Goal: Transaction & Acquisition: Purchase product/service

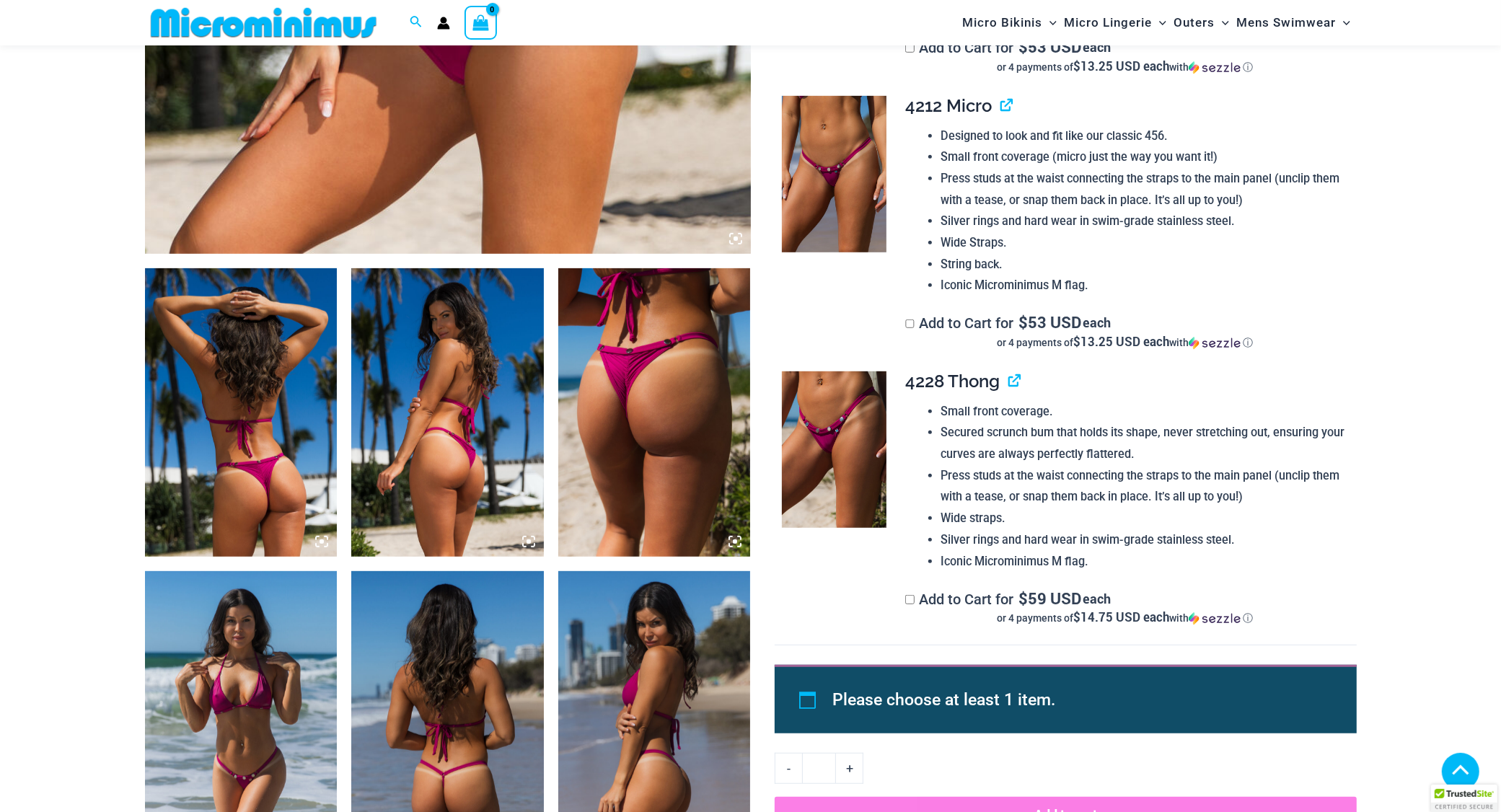
scroll to position [801, 0]
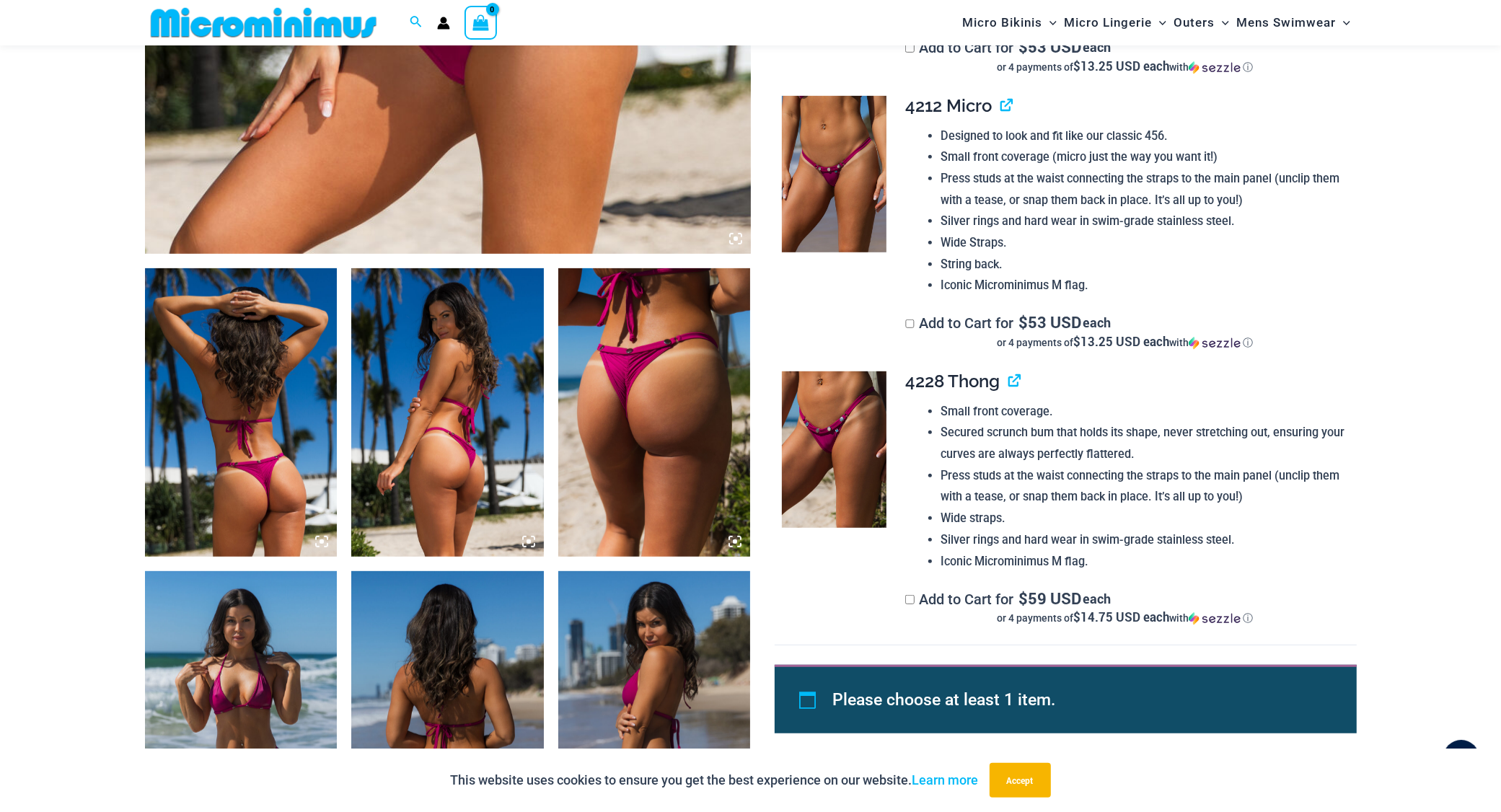
click at [736, 241] on icon at bounding box center [736, 238] width 5 height 5
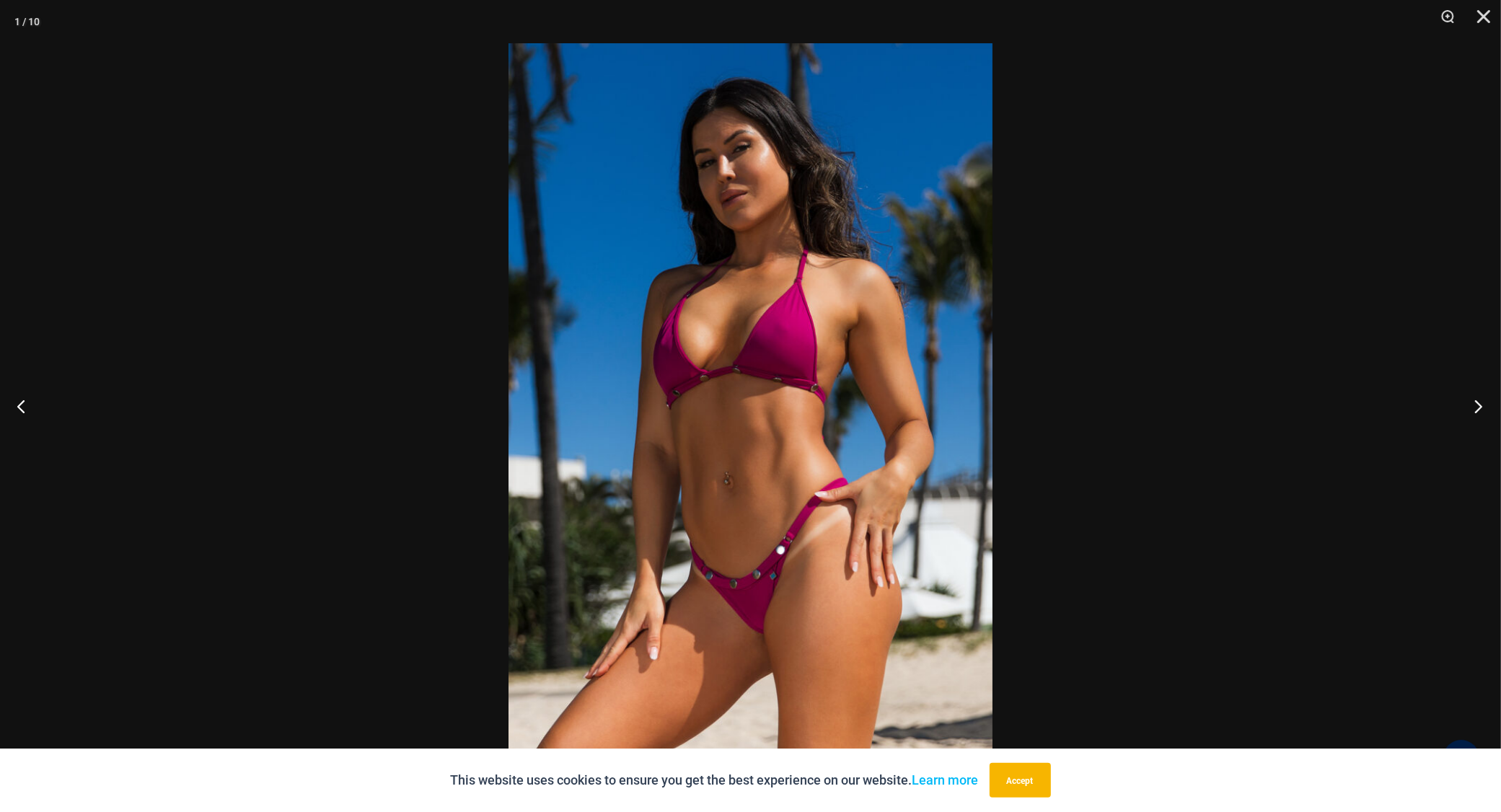
click at [1475, 402] on button "Next" at bounding box center [1474, 406] width 54 height 72
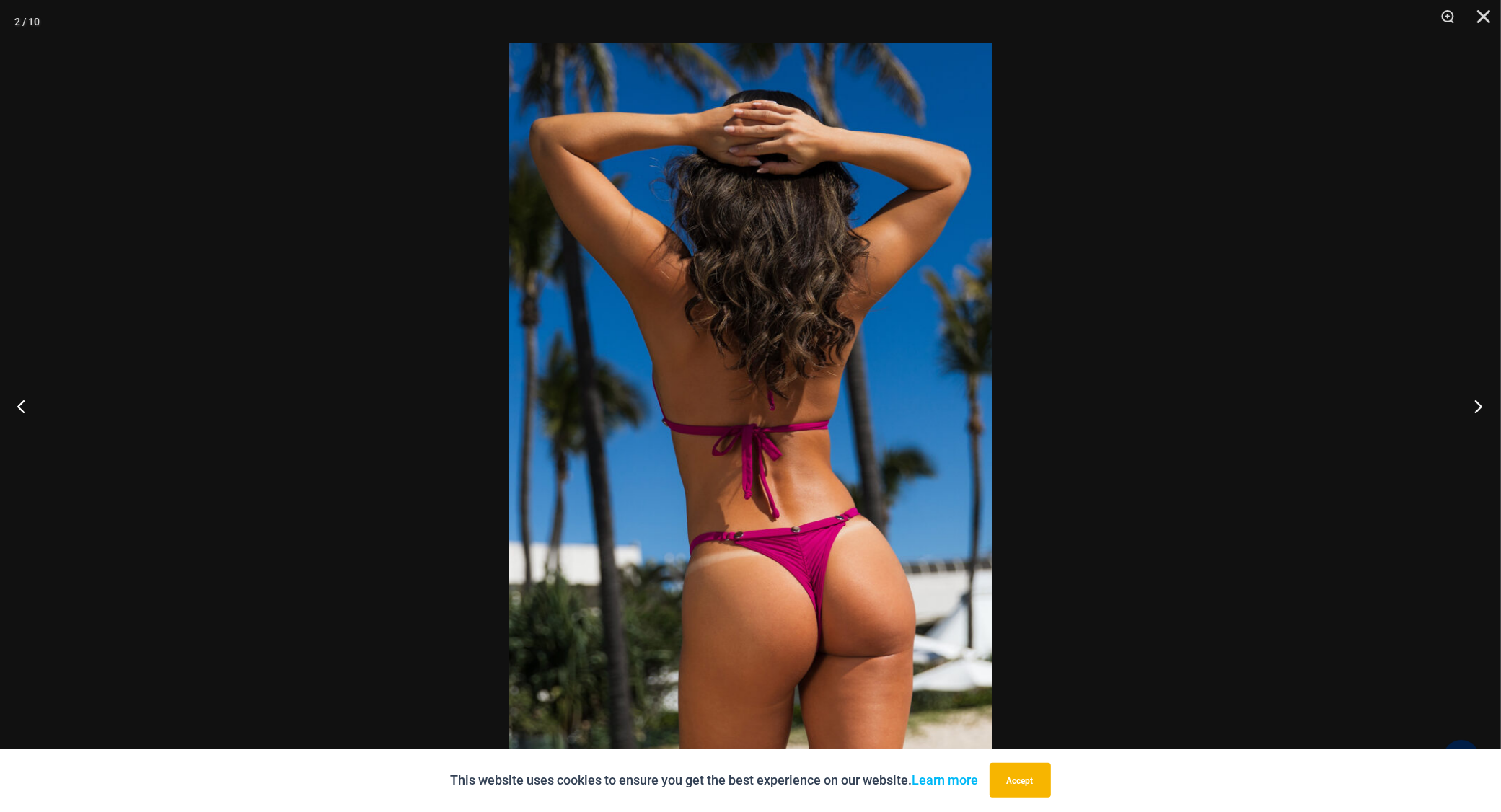
click at [1475, 402] on button "Next" at bounding box center [1474, 406] width 54 height 72
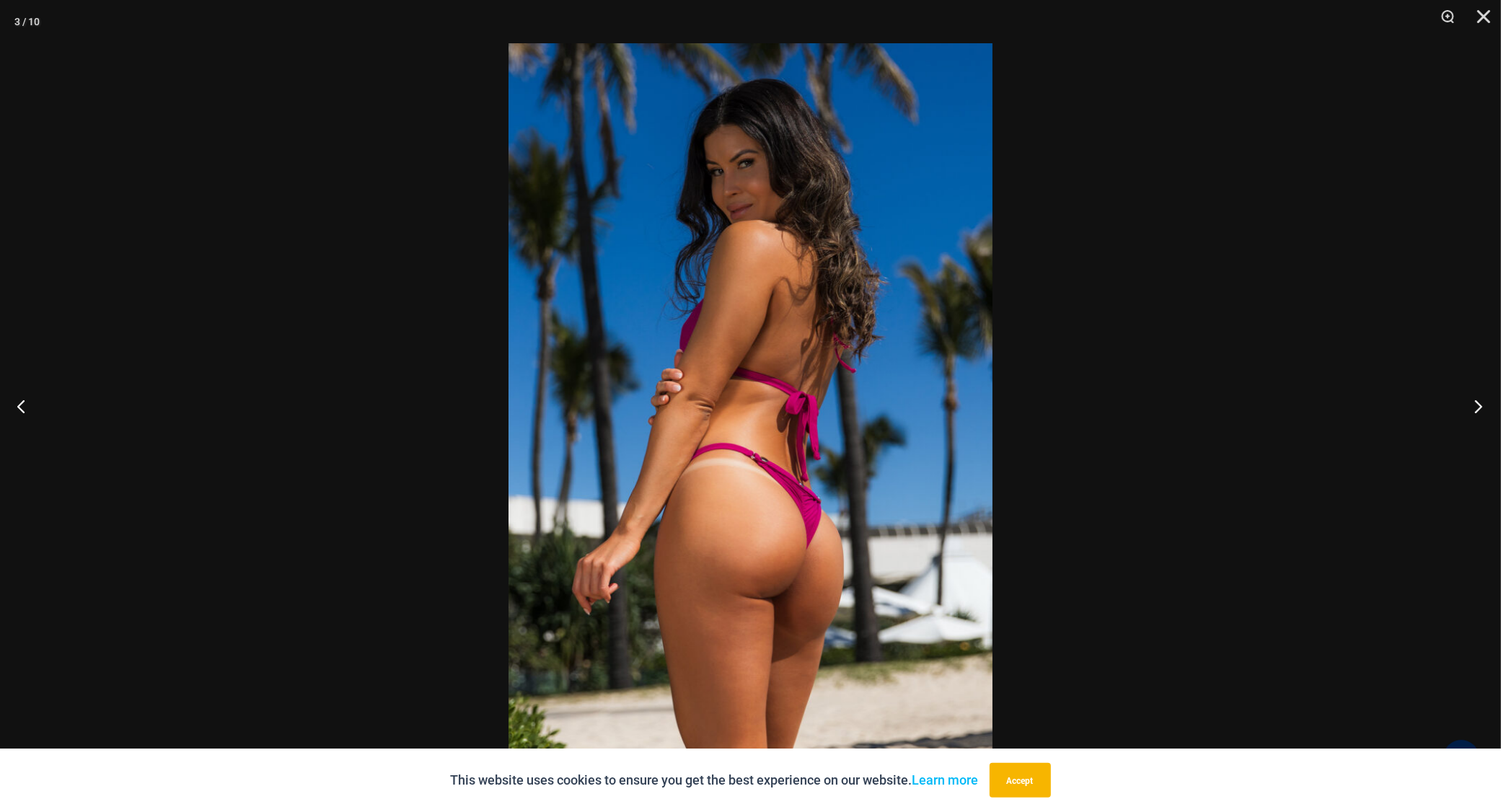
click at [1475, 402] on button "Next" at bounding box center [1474, 406] width 54 height 72
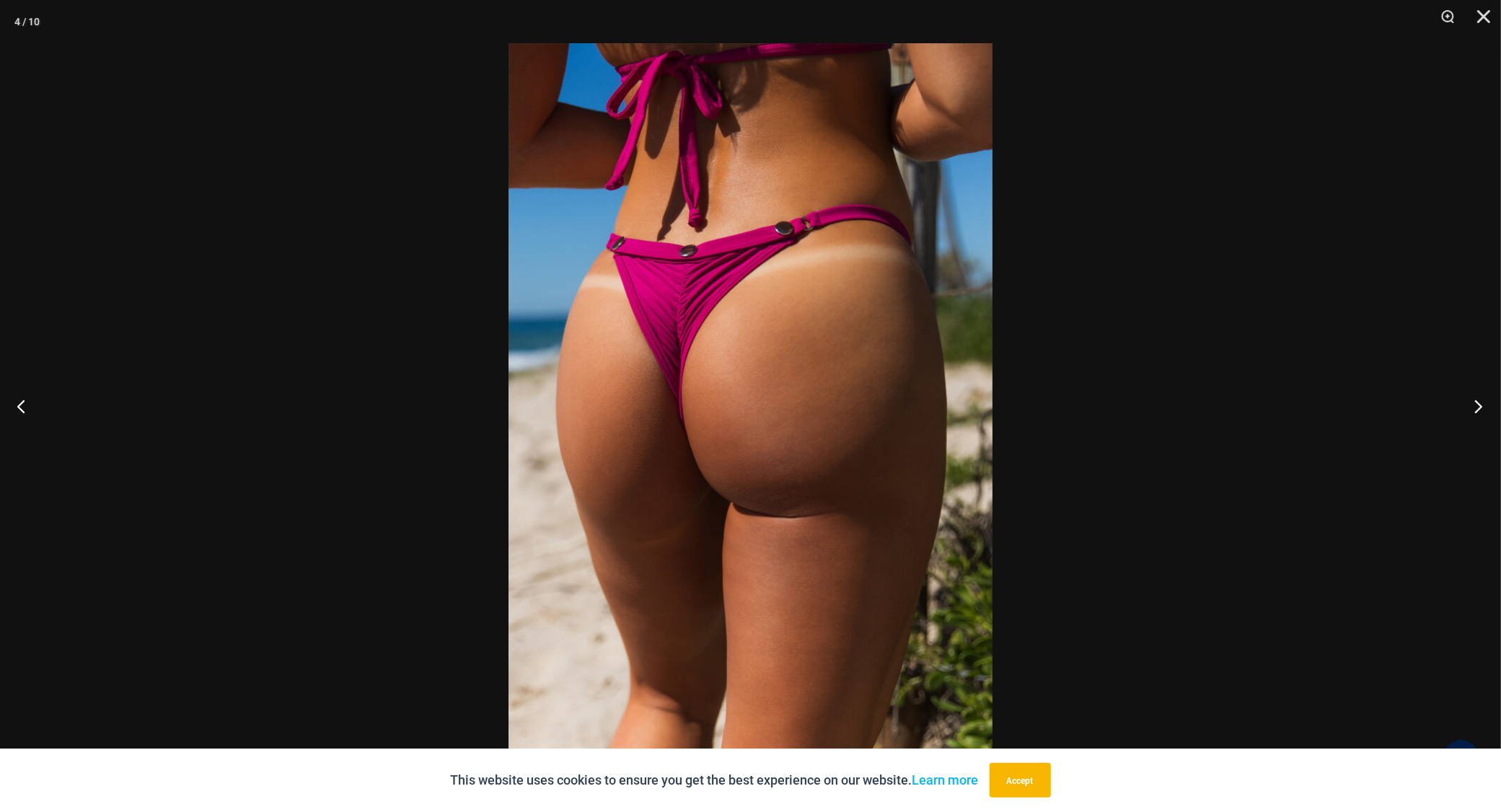
click at [1475, 401] on button "Next" at bounding box center [1474, 406] width 54 height 72
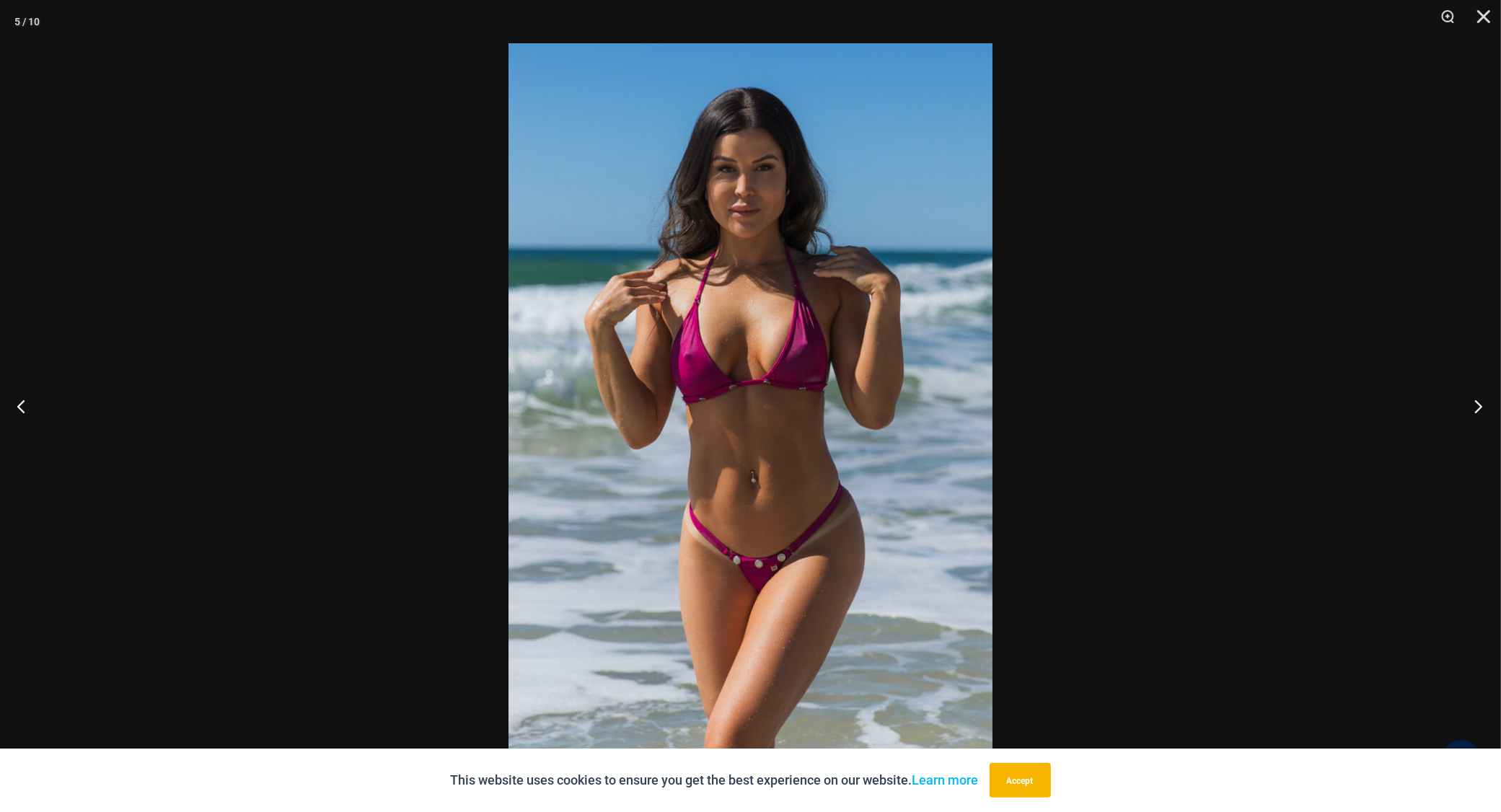
click at [1475, 401] on button "Next" at bounding box center [1474, 406] width 54 height 72
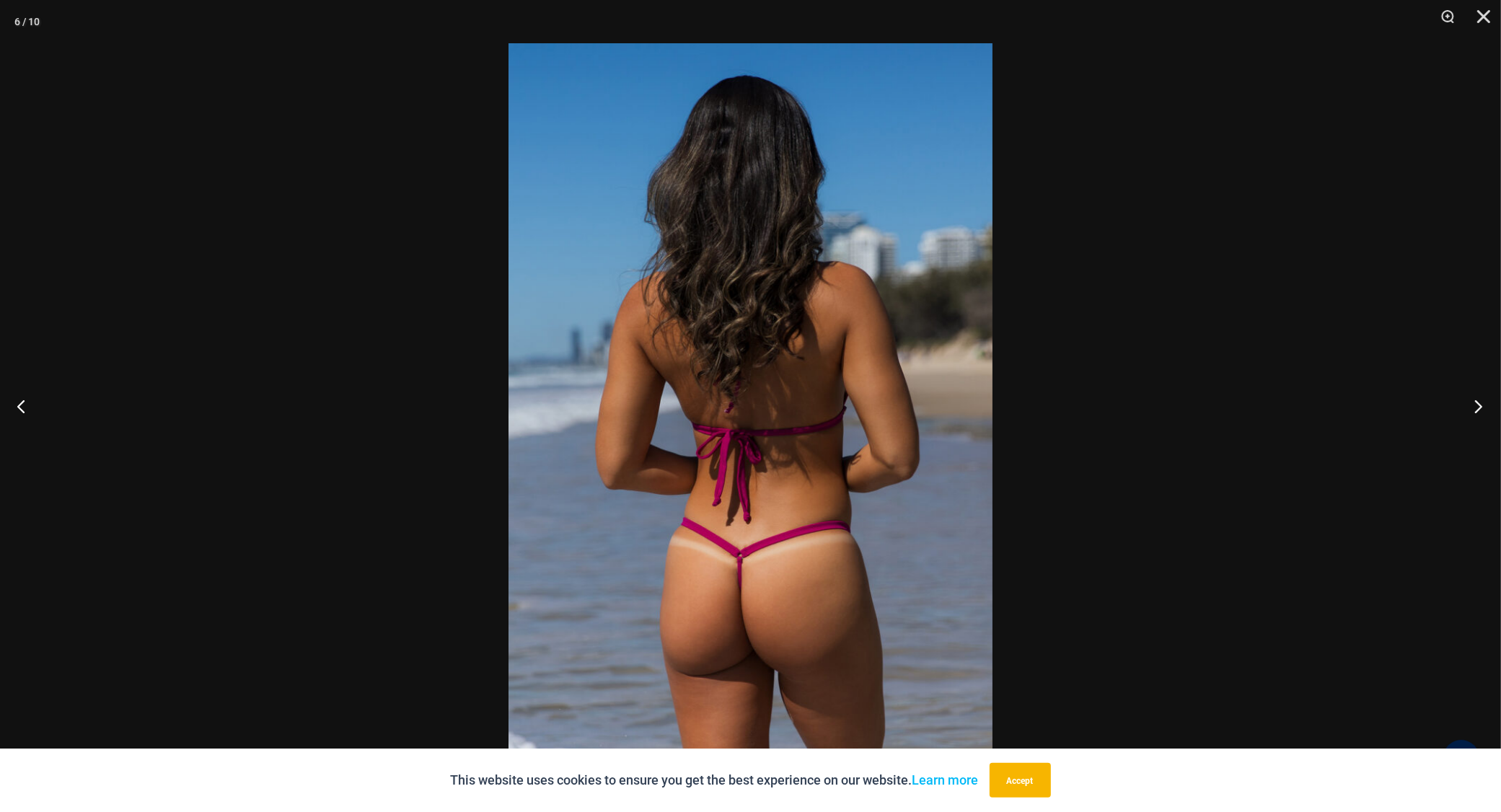
click at [1475, 401] on button "Next" at bounding box center [1474, 406] width 54 height 72
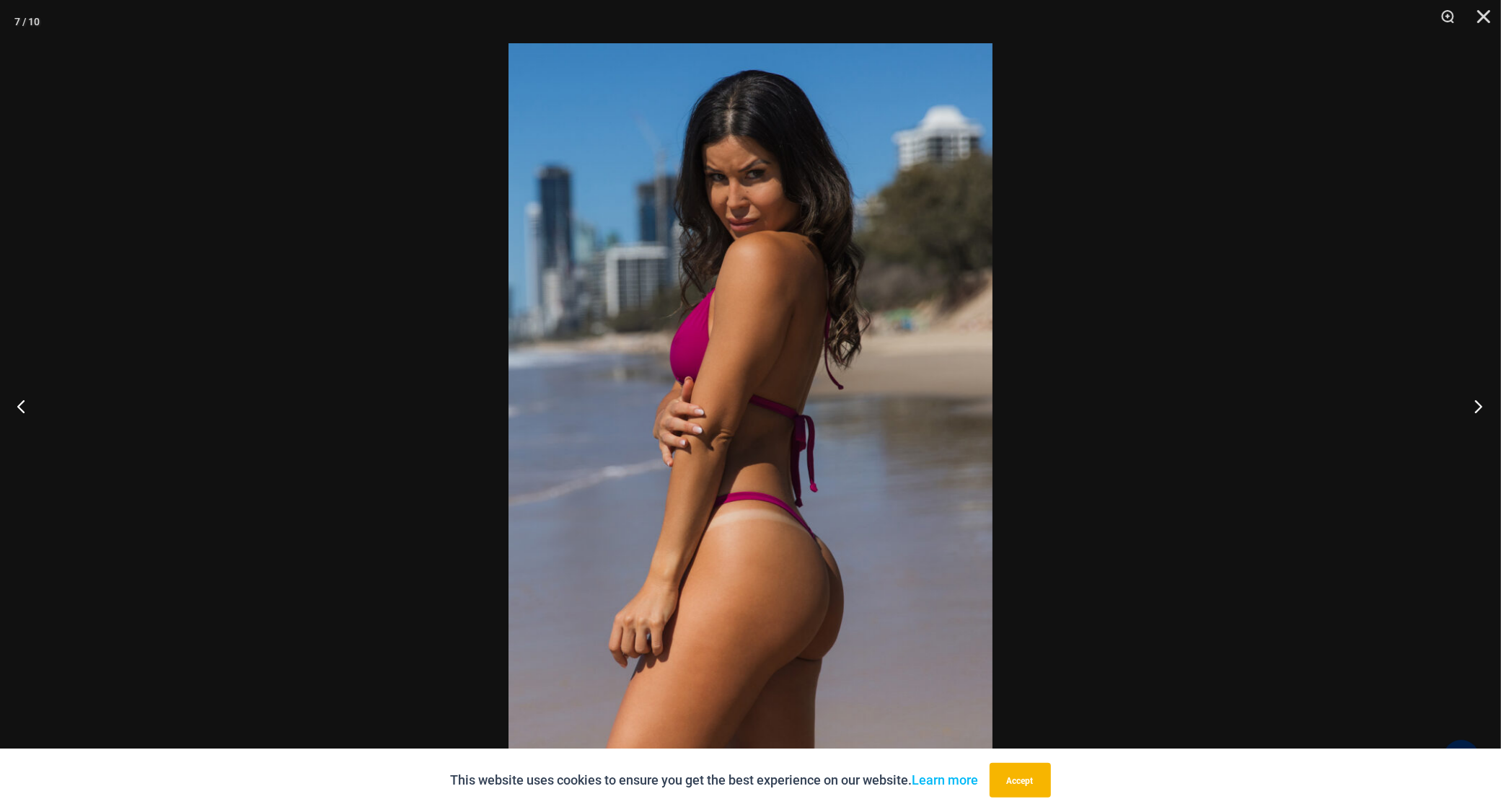
click at [1475, 401] on button "Next" at bounding box center [1474, 406] width 54 height 72
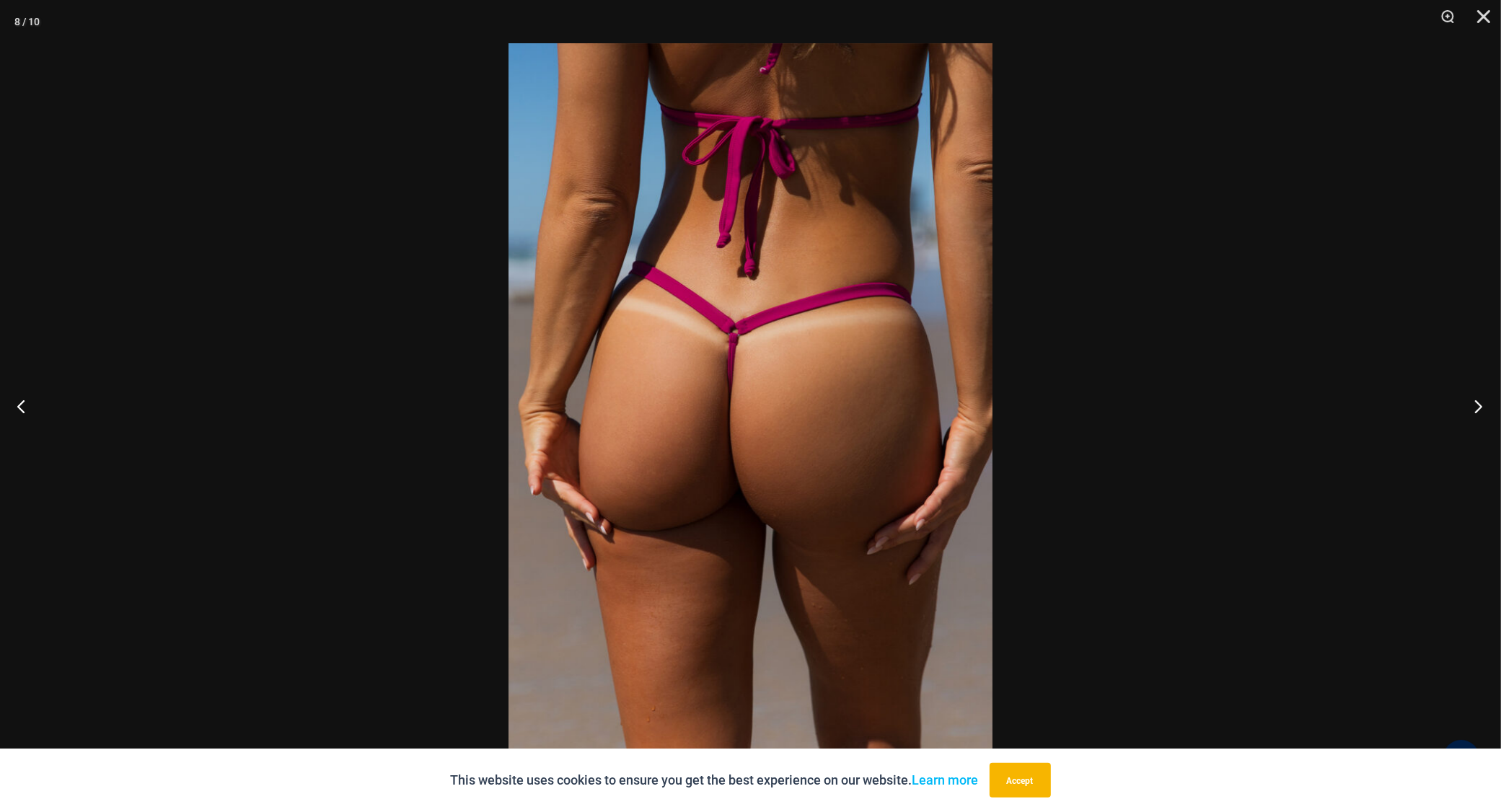
click at [1475, 401] on button "Next" at bounding box center [1474, 406] width 54 height 72
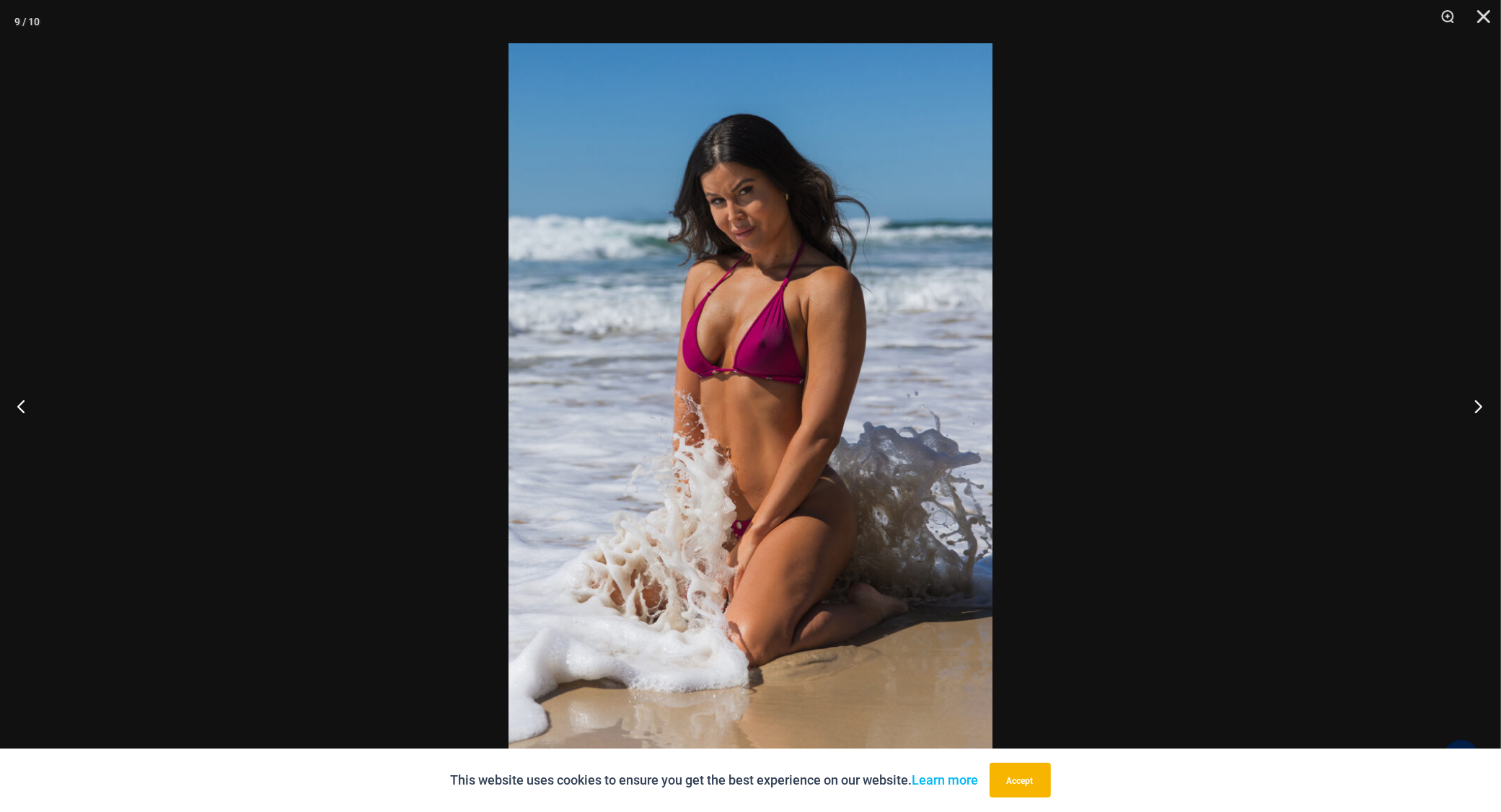
click at [1475, 401] on button "Next" at bounding box center [1474, 406] width 54 height 72
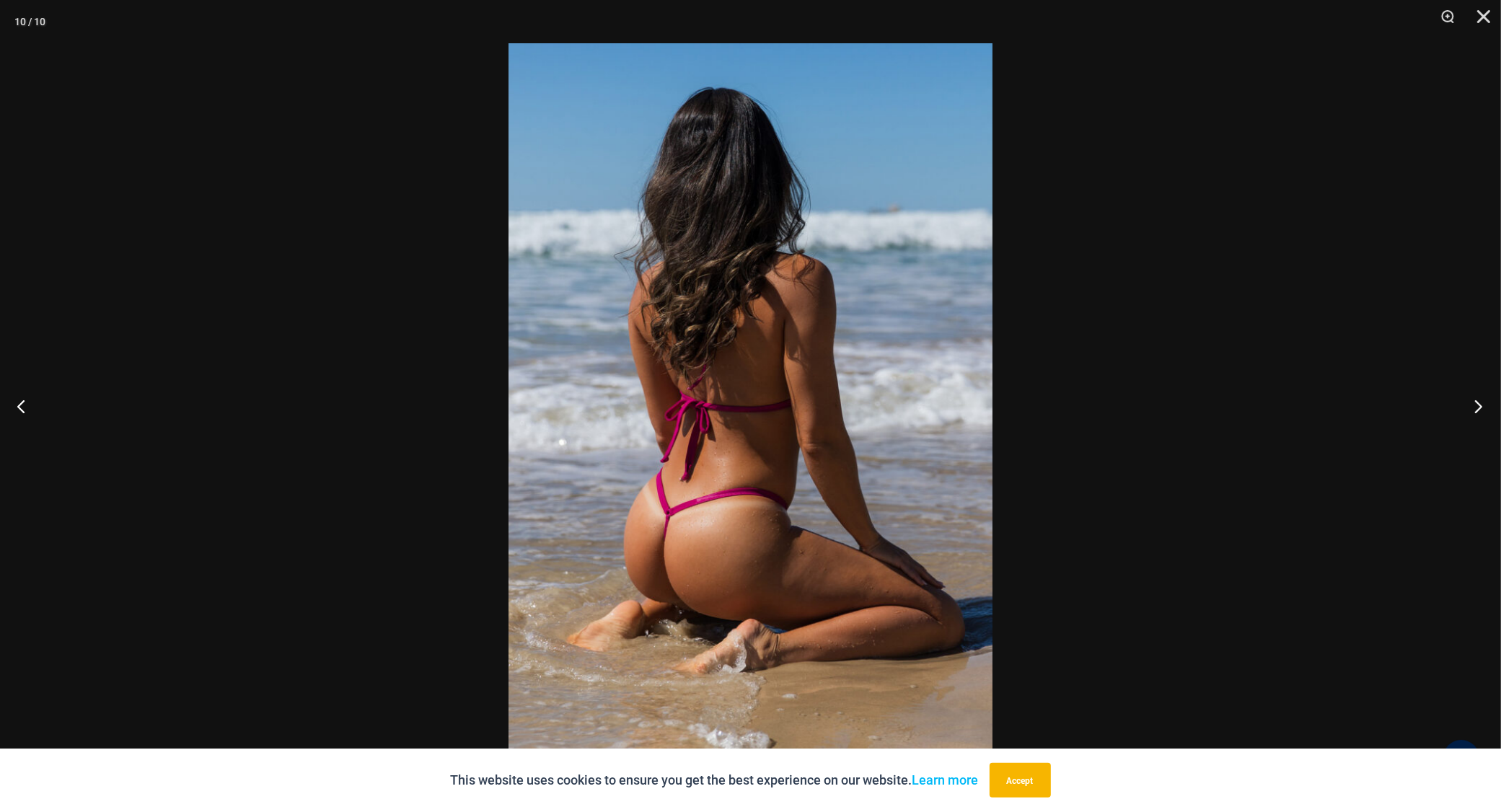
click at [1475, 401] on button "Next" at bounding box center [1474, 406] width 54 height 72
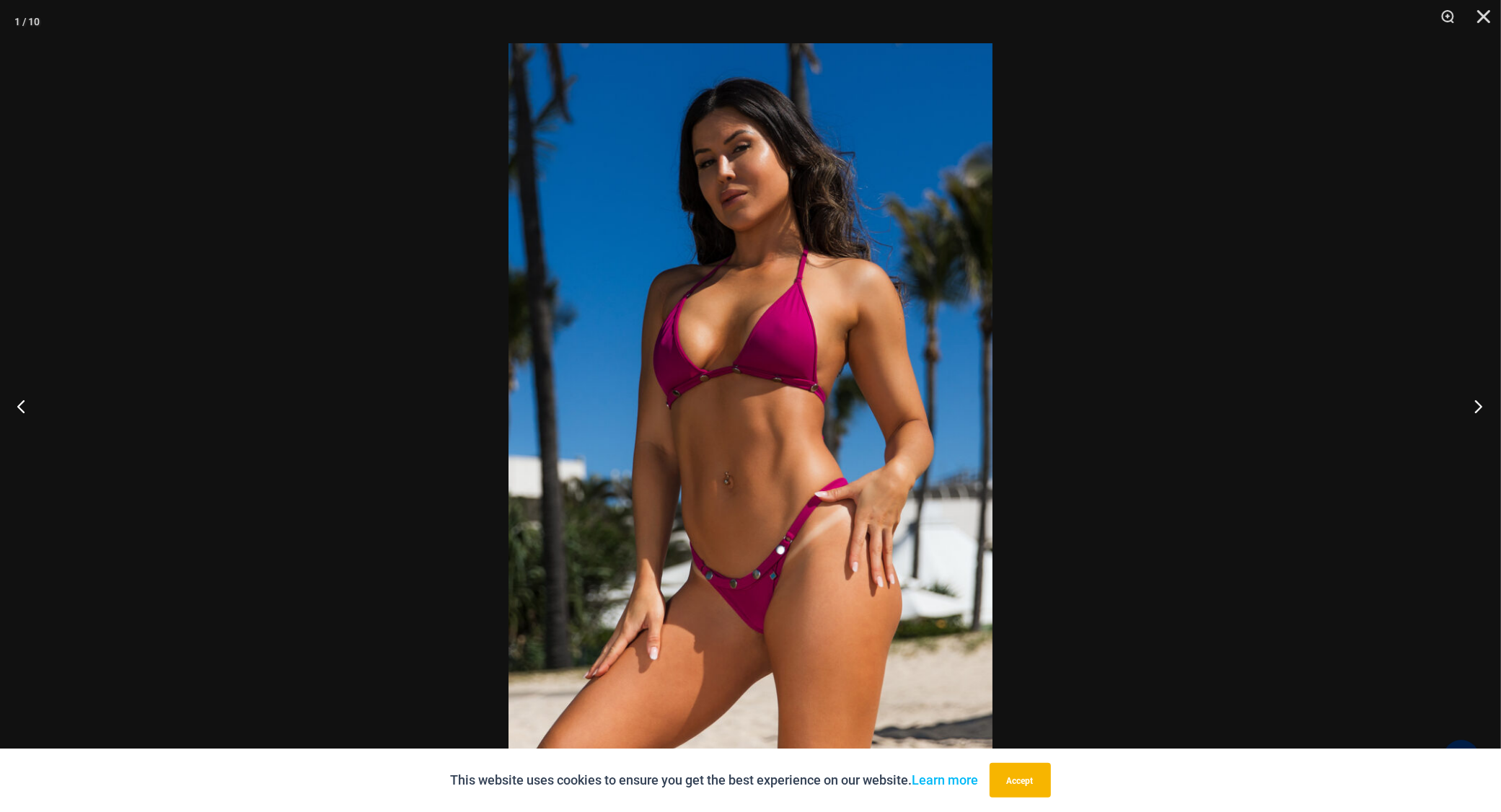
click at [1475, 401] on button "Next" at bounding box center [1474, 406] width 54 height 72
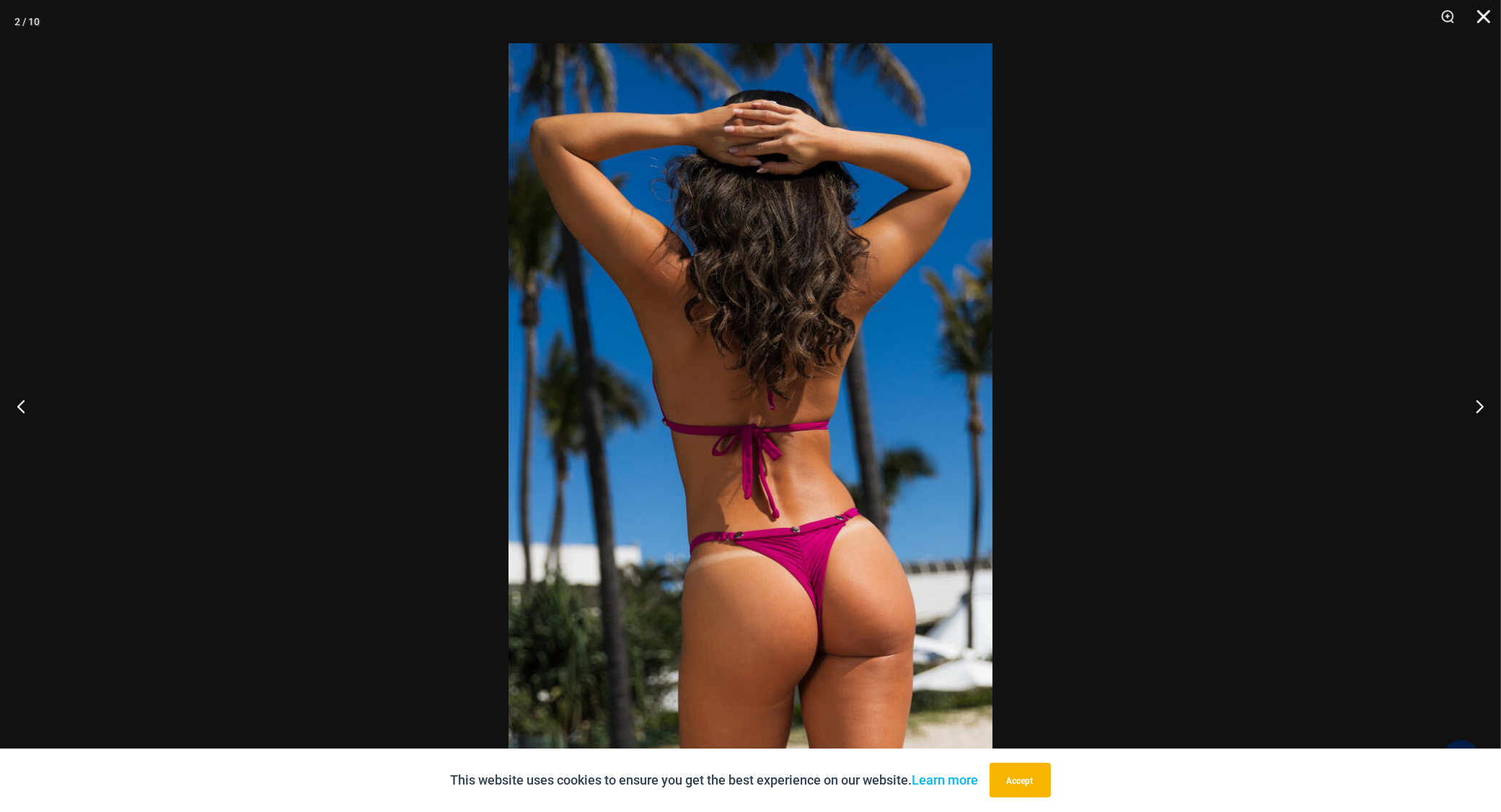
click at [1480, 13] on button "Close" at bounding box center [1478, 21] width 36 height 43
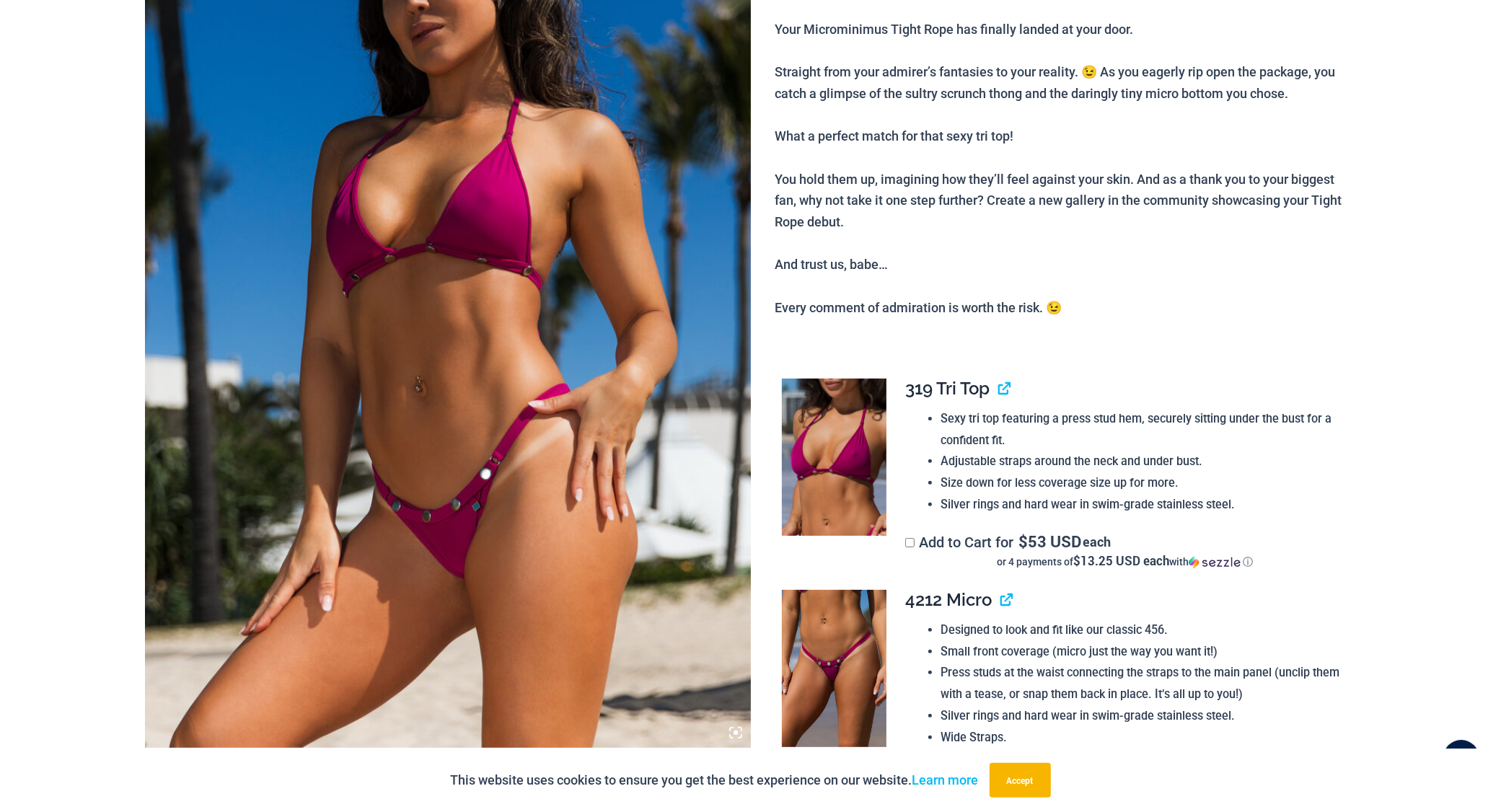
scroll to position [0, 0]
